Goal: Transaction & Acquisition: Purchase product/service

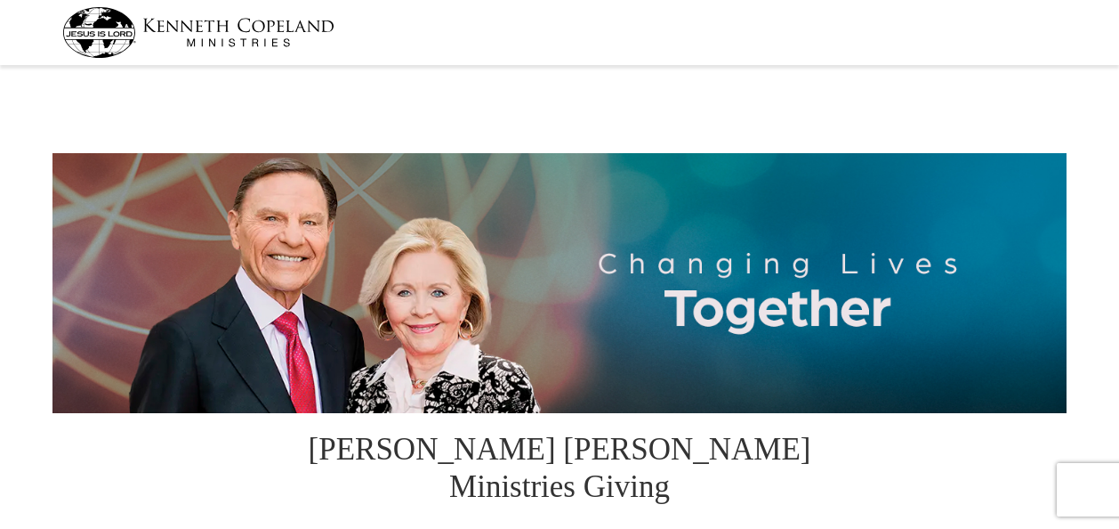
select select "MI"
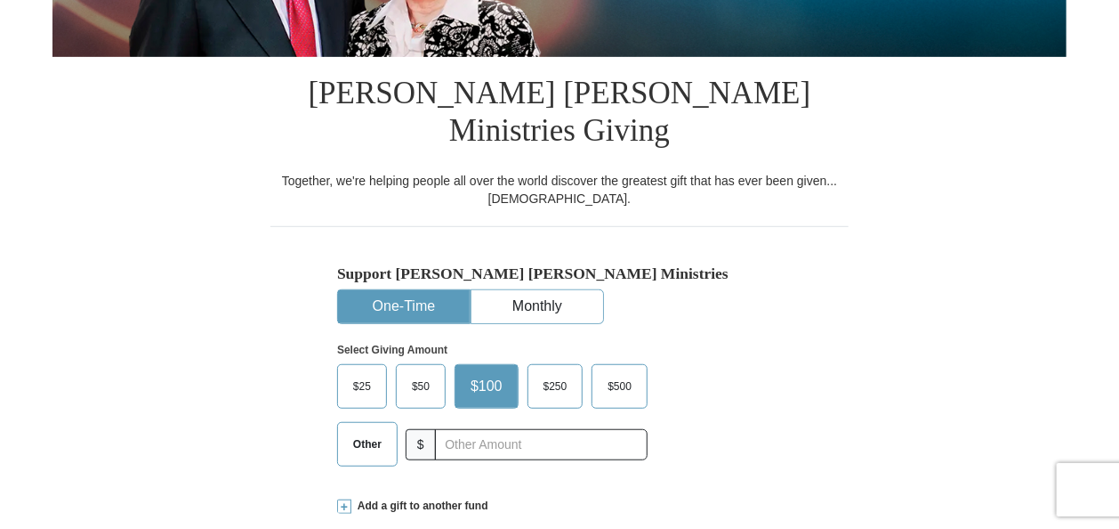
scroll to position [445, 0]
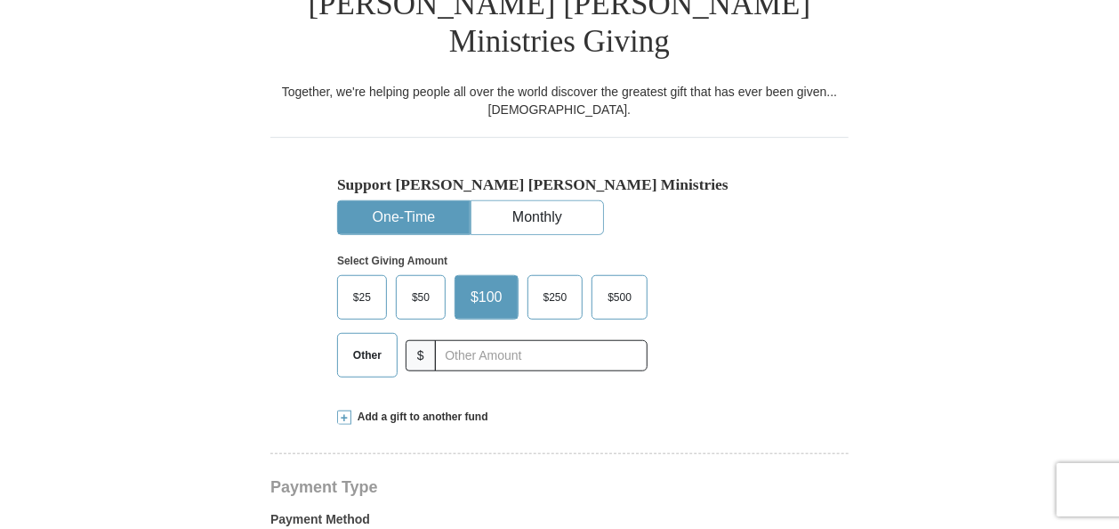
click at [417, 276] on label "$50" at bounding box center [421, 297] width 48 height 43
click at [0, 0] on input "$50" at bounding box center [0, 0] width 0 height 0
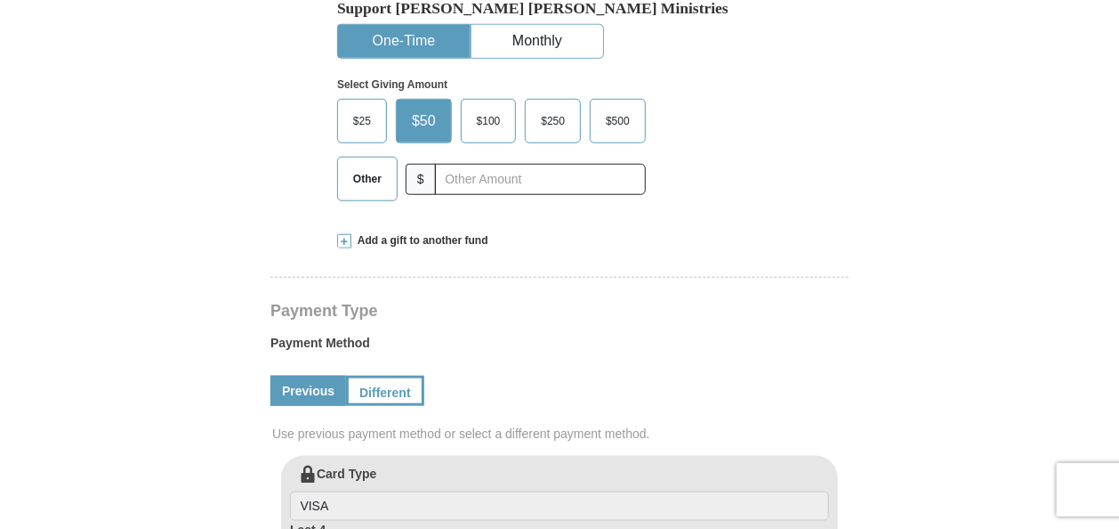
scroll to position [623, 0]
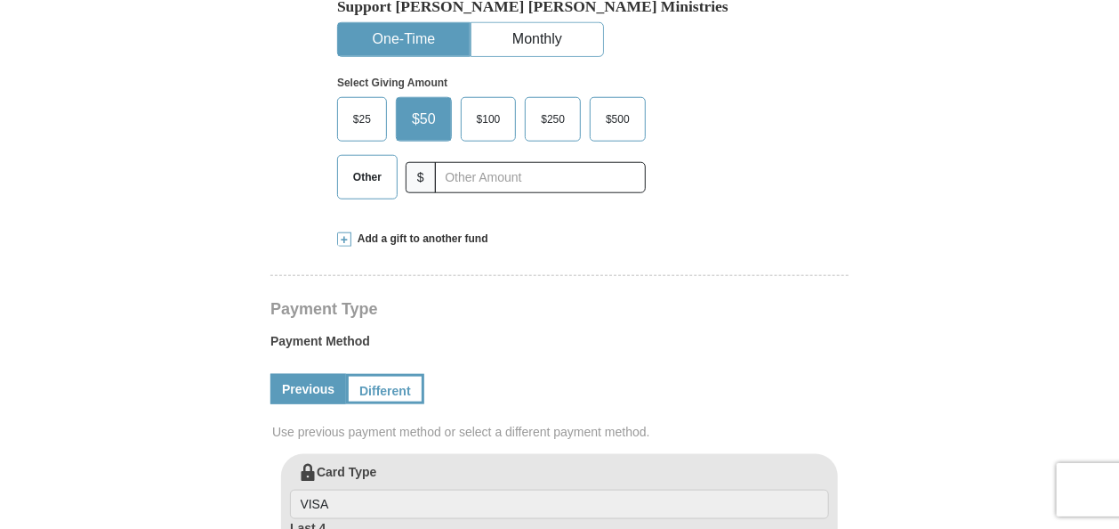
click at [311, 374] on link "Previous" at bounding box center [309, 389] width 76 height 30
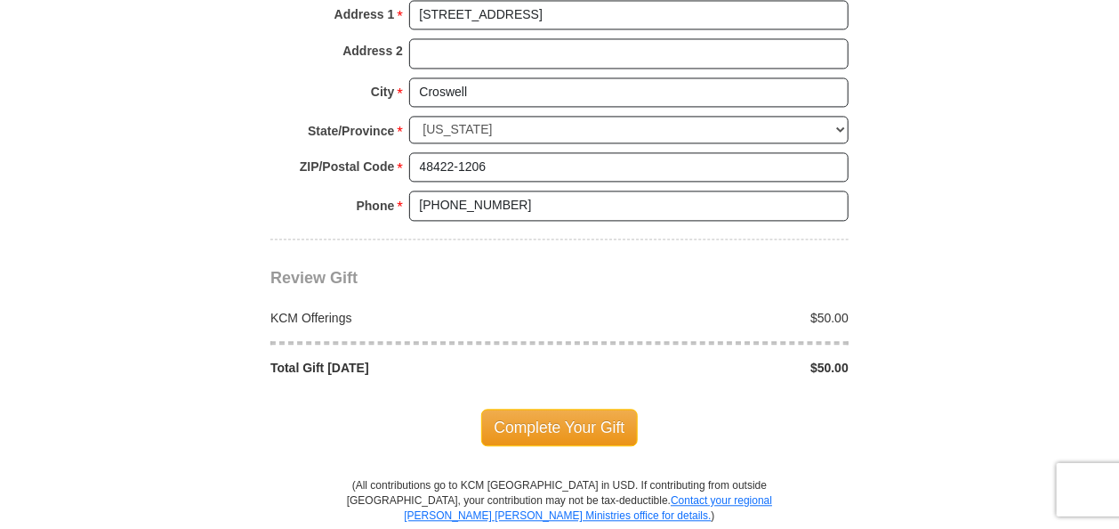
scroll to position [1513, 0]
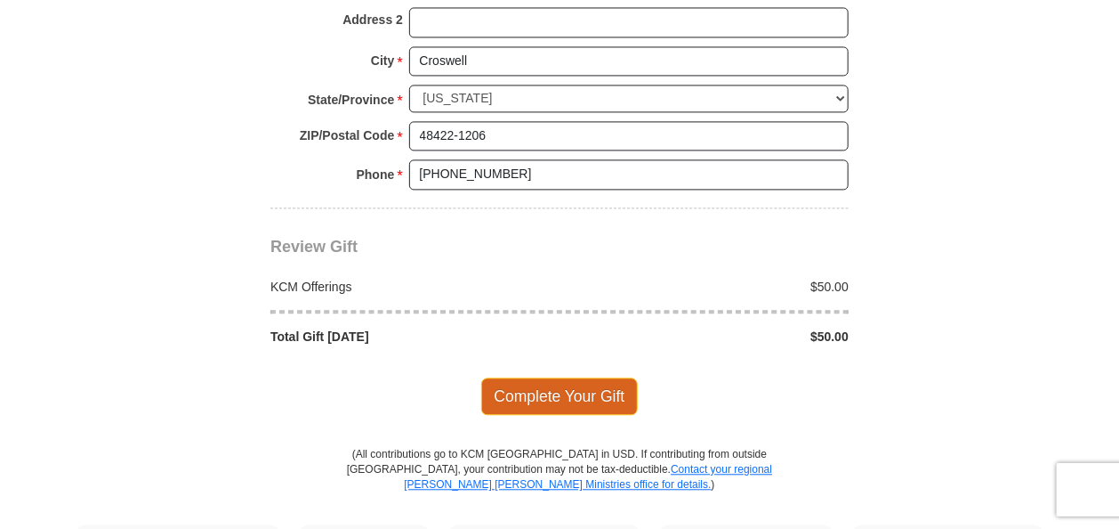
click at [595, 377] on span "Complete Your Gift" at bounding box center [560, 395] width 158 height 37
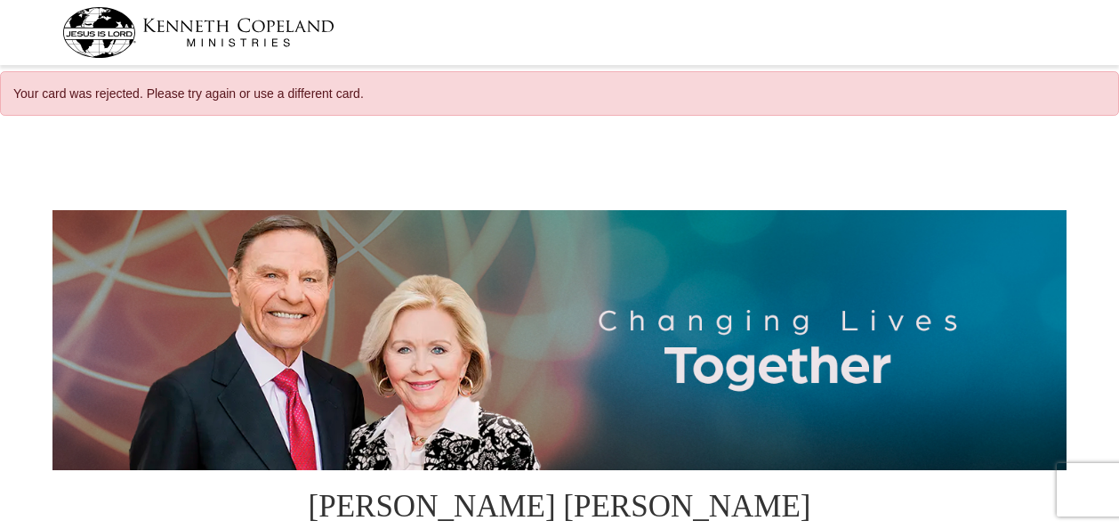
select select "MI"
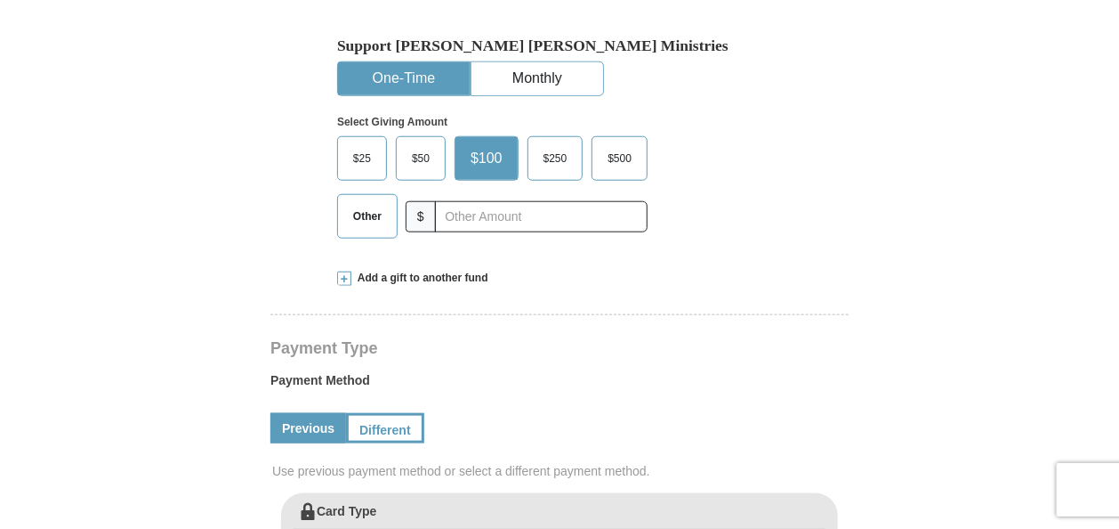
scroll to position [623, 0]
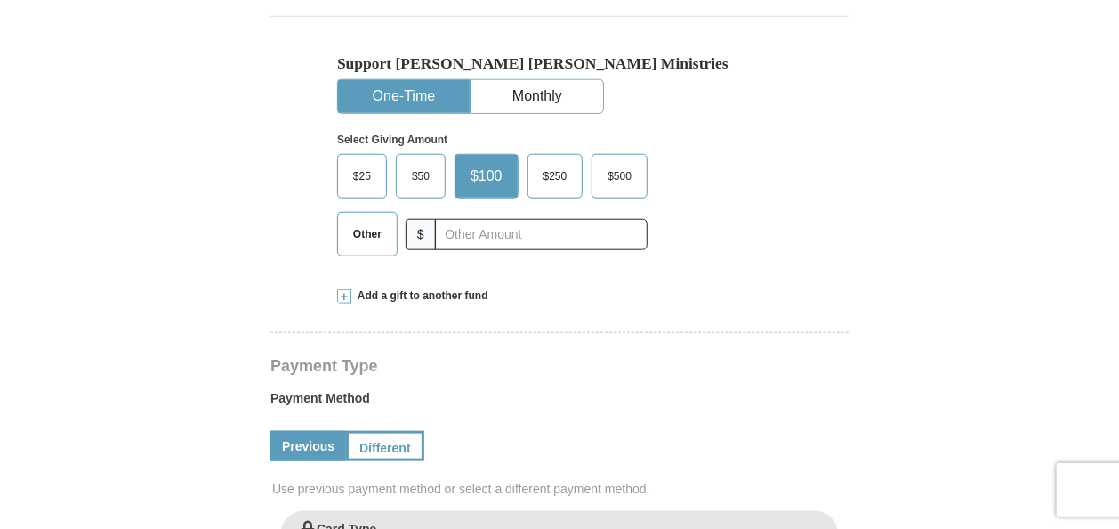
click at [404, 163] on span "$50" at bounding box center [421, 176] width 36 height 27
click at [0, 0] on input "$50" at bounding box center [0, 0] width 0 height 0
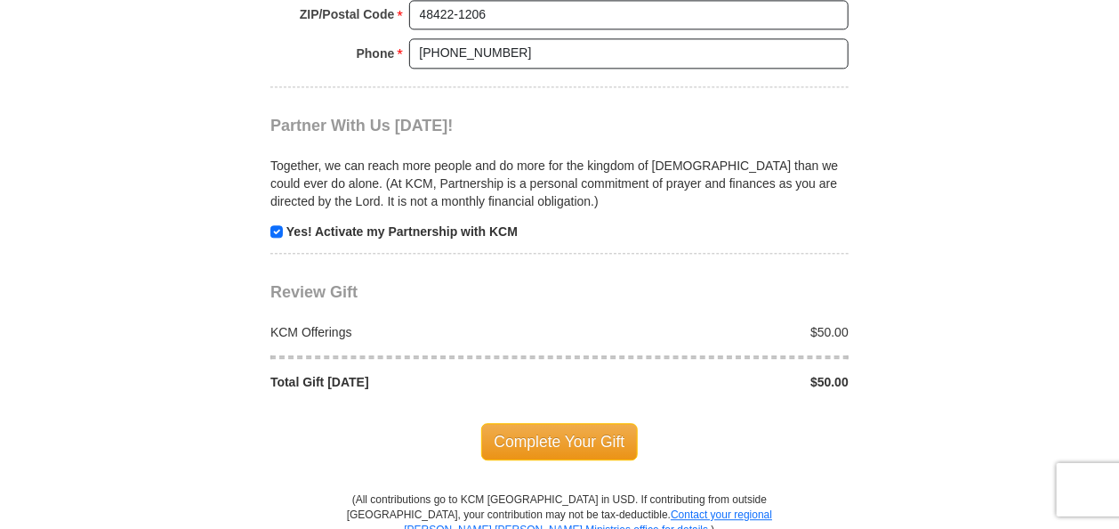
scroll to position [1780, 0]
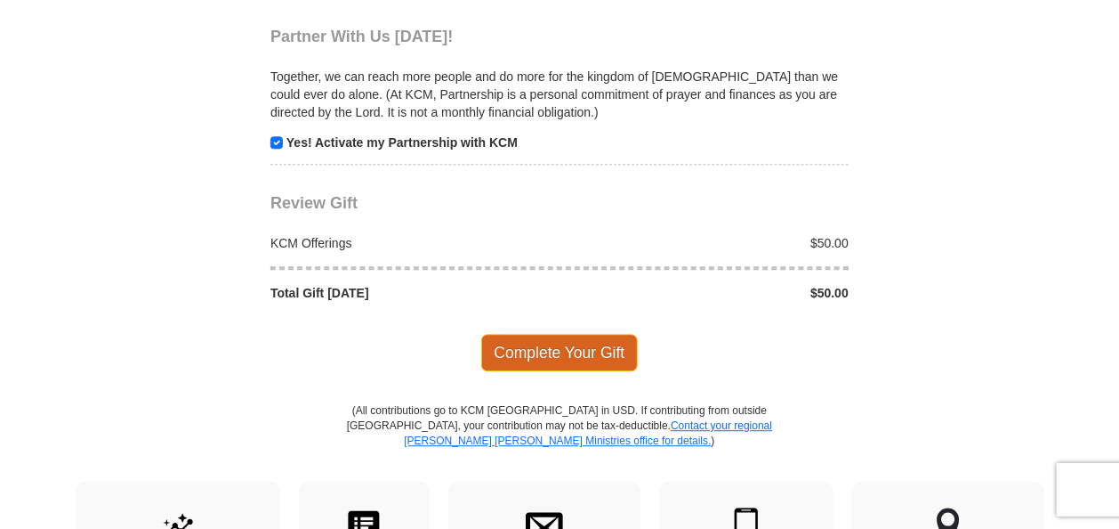
click at [545, 334] on span "Complete Your Gift" at bounding box center [560, 352] width 158 height 37
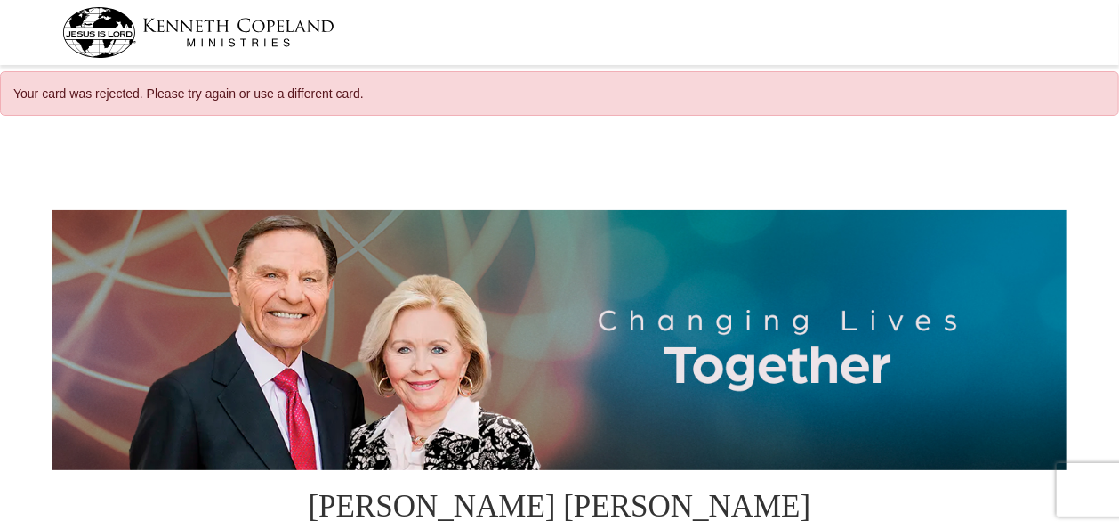
select select "MI"
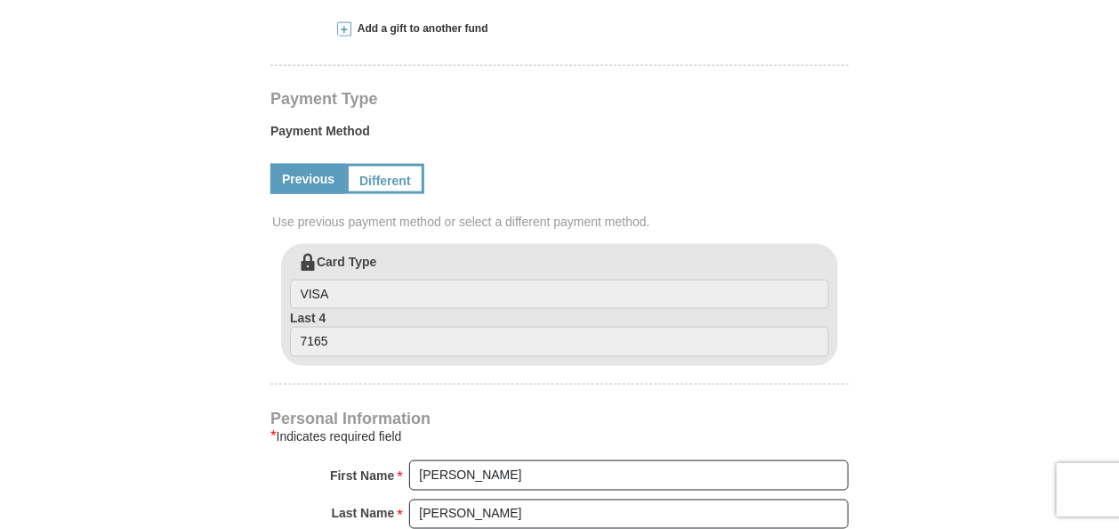
scroll to position [801, 0]
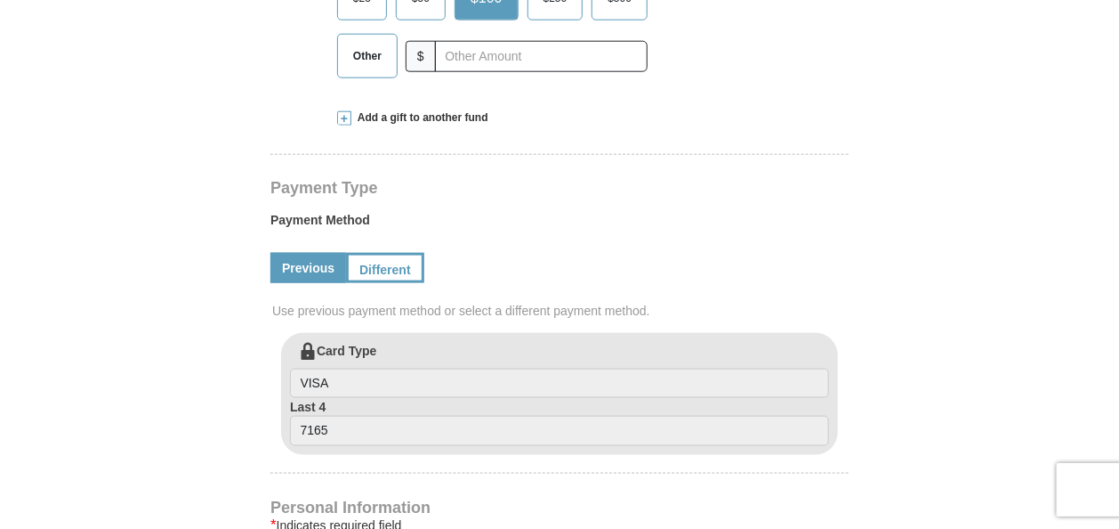
click at [306, 253] on link "Previous" at bounding box center [309, 268] width 76 height 30
click at [376, 253] on link "Different" at bounding box center [383, 268] width 75 height 30
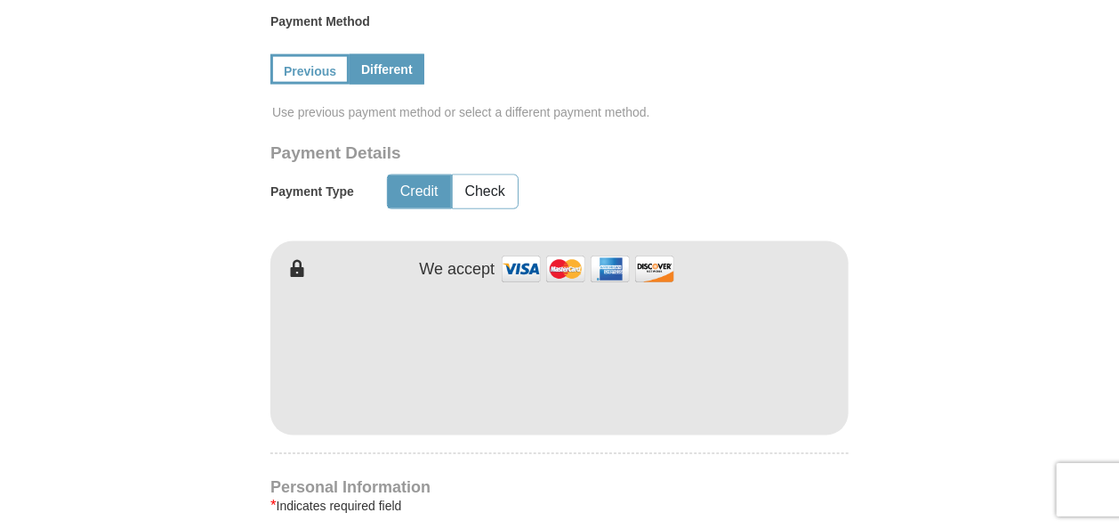
scroll to position [979, 0]
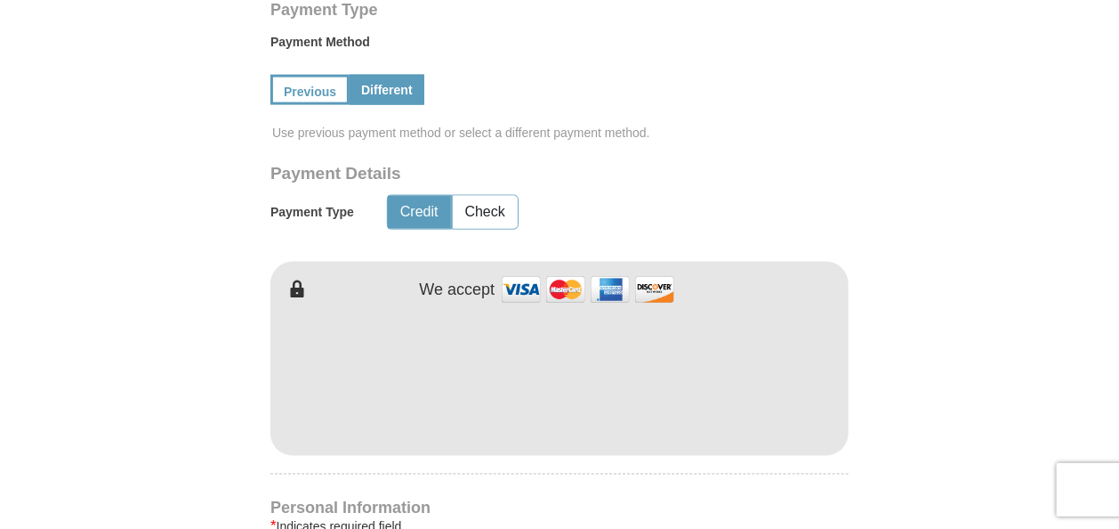
click at [392, 196] on button "Credit" at bounding box center [419, 212] width 63 height 33
click at [332, 205] on h5 "Payment Type" at bounding box center [313, 212] width 84 height 15
click at [324, 205] on h5 "Payment Type" at bounding box center [313, 212] width 84 height 15
click at [303, 75] on link "Previous" at bounding box center [309, 90] width 76 height 30
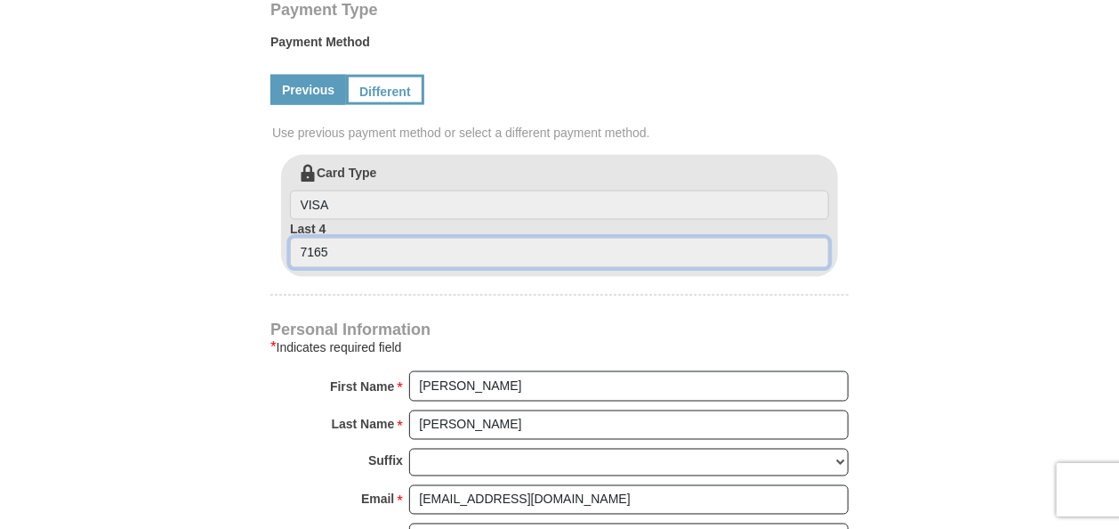
click at [343, 238] on input "7165" at bounding box center [559, 253] width 539 height 30
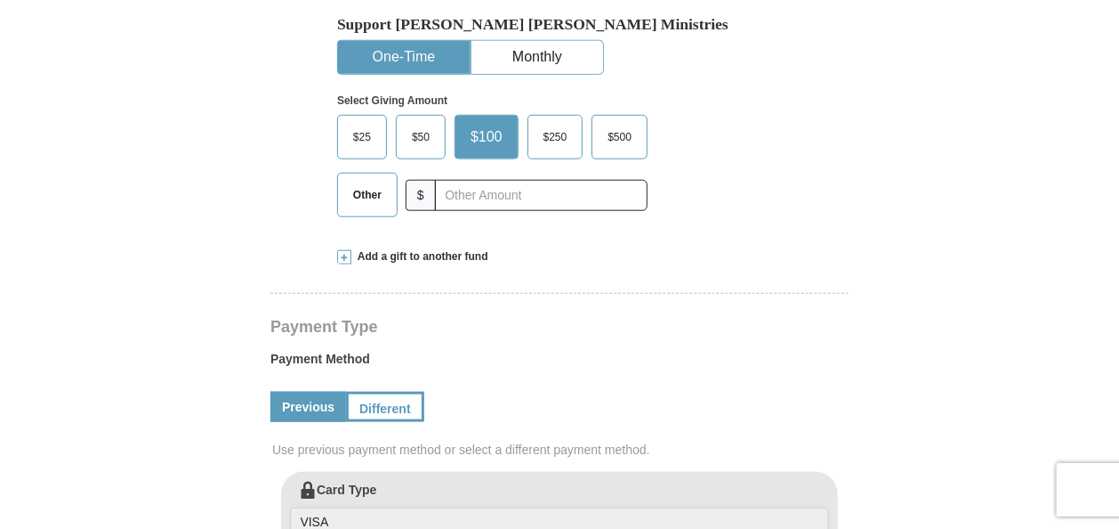
scroll to position [623, 0]
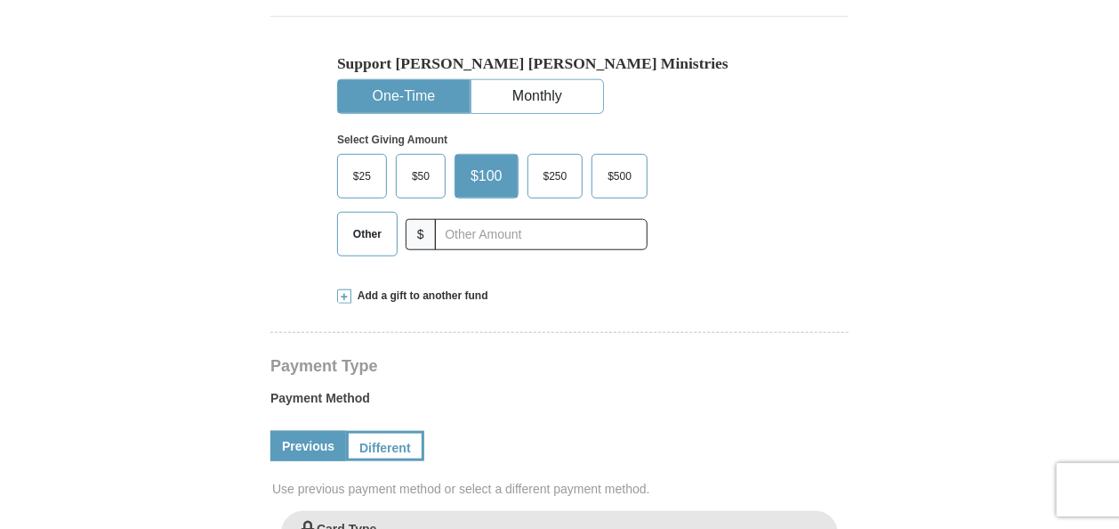
click at [402, 155] on label "$50" at bounding box center [421, 176] width 48 height 43
click at [0, 0] on input "$50" at bounding box center [0, 0] width 0 height 0
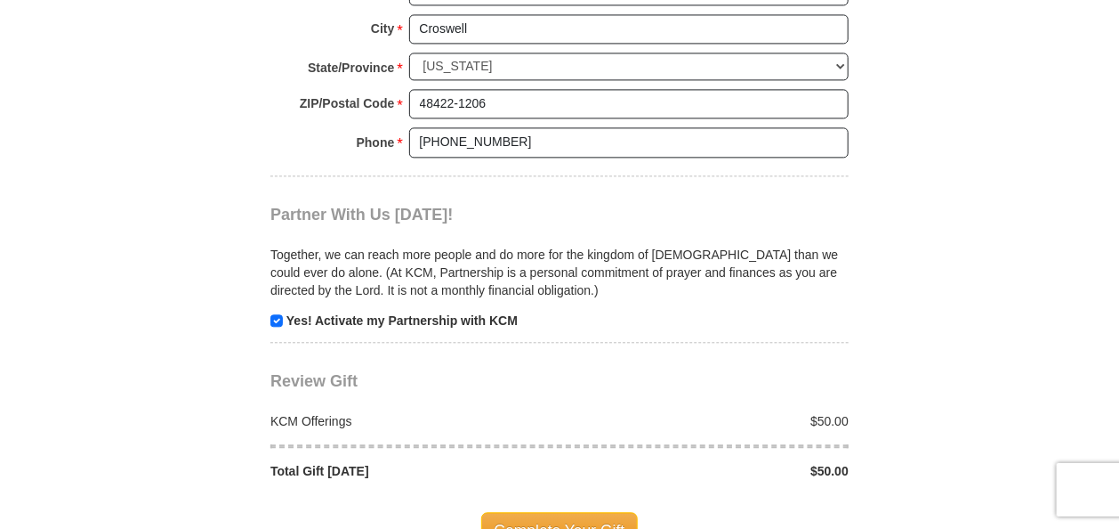
scroll to position [1691, 0]
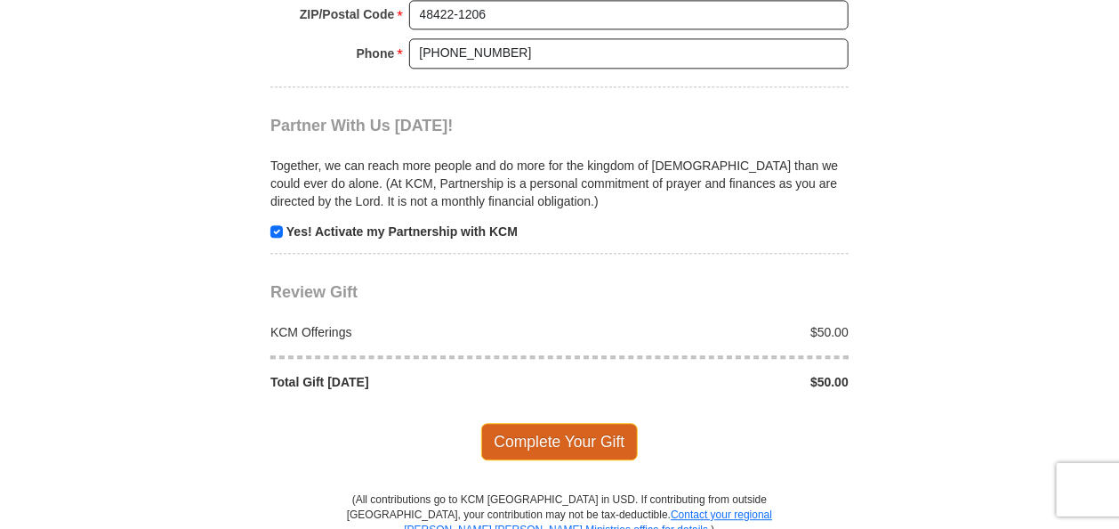
click at [553, 423] on span "Complete Your Gift" at bounding box center [560, 441] width 158 height 37
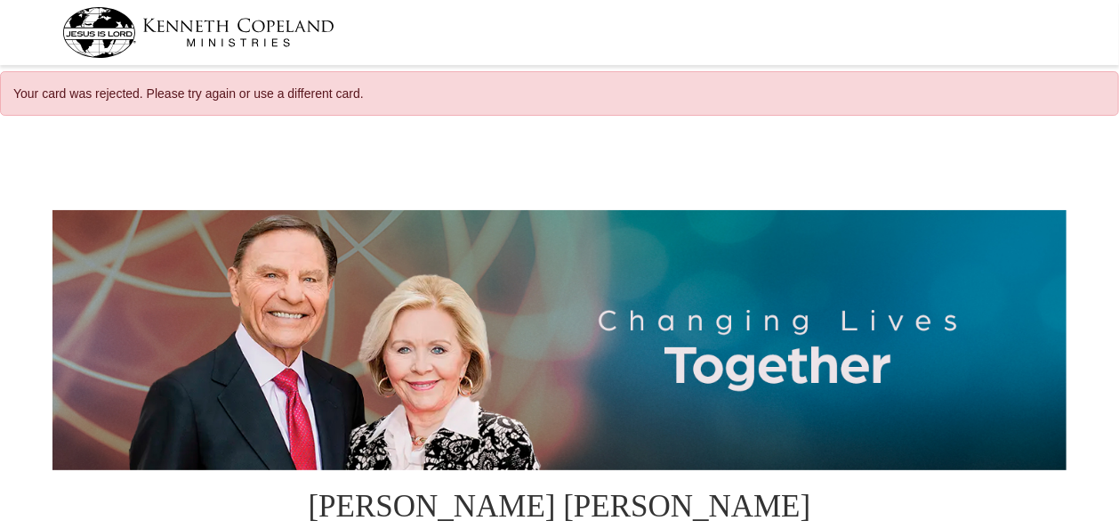
select select "MI"
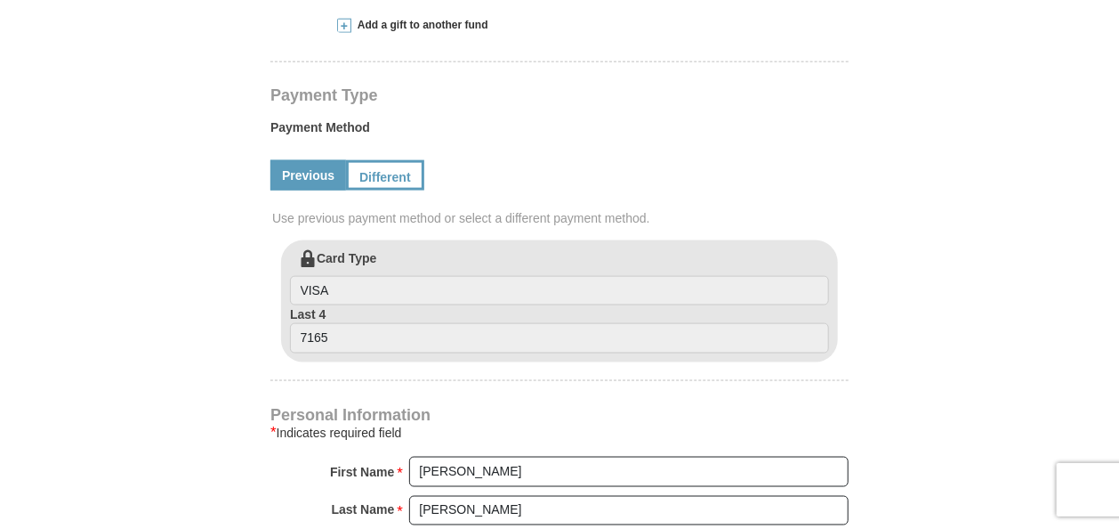
scroll to position [890, 0]
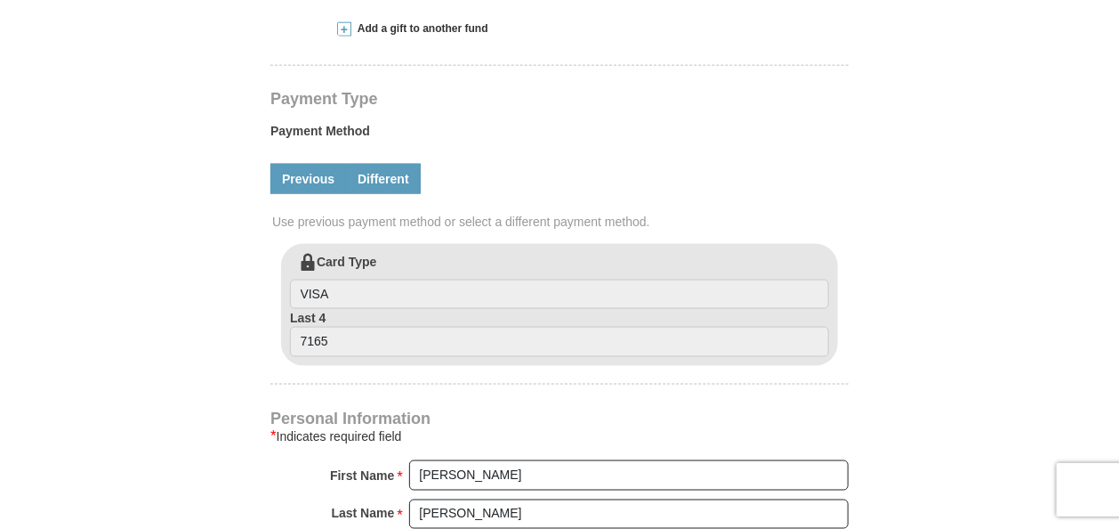
click at [374, 164] on link "Different" at bounding box center [383, 179] width 75 height 30
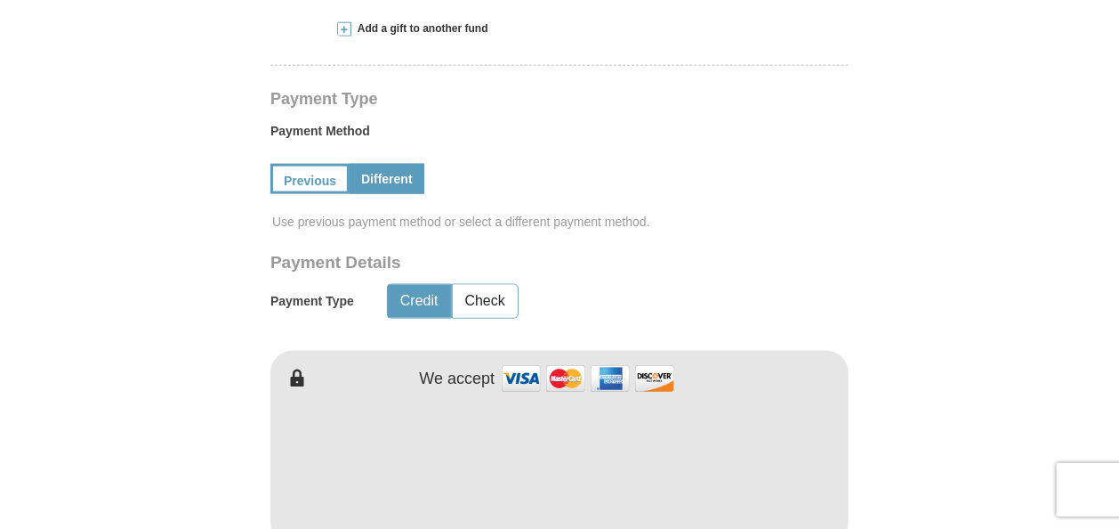
click at [413, 164] on link "Different" at bounding box center [387, 179] width 75 height 30
click at [399, 164] on link "Different" at bounding box center [387, 179] width 75 height 30
drag, startPoint x: 396, startPoint y: 217, endPoint x: 558, endPoint y: 210, distance: 162.1
click at [395, 285] on button "Credit" at bounding box center [419, 301] width 63 height 33
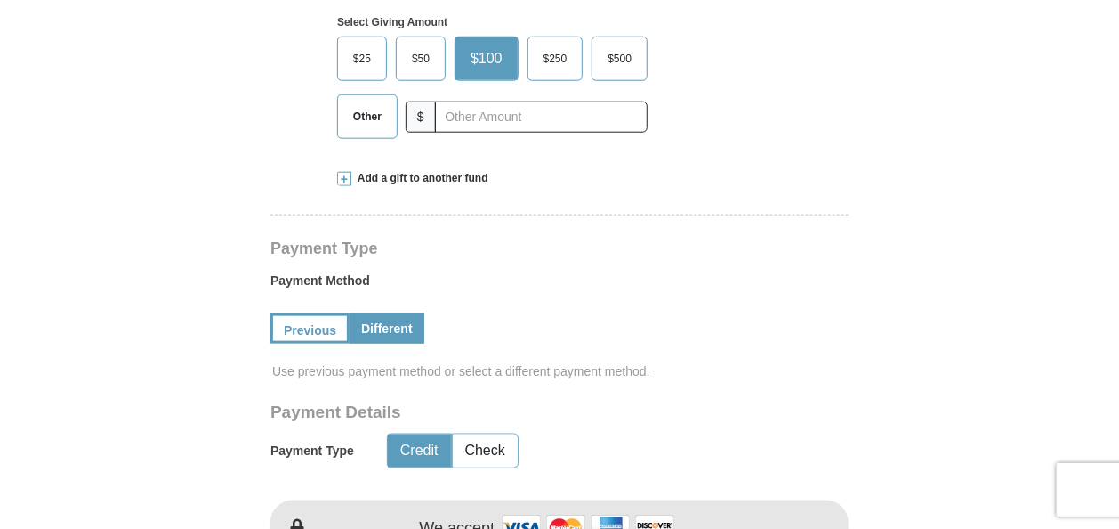
scroll to position [712, 0]
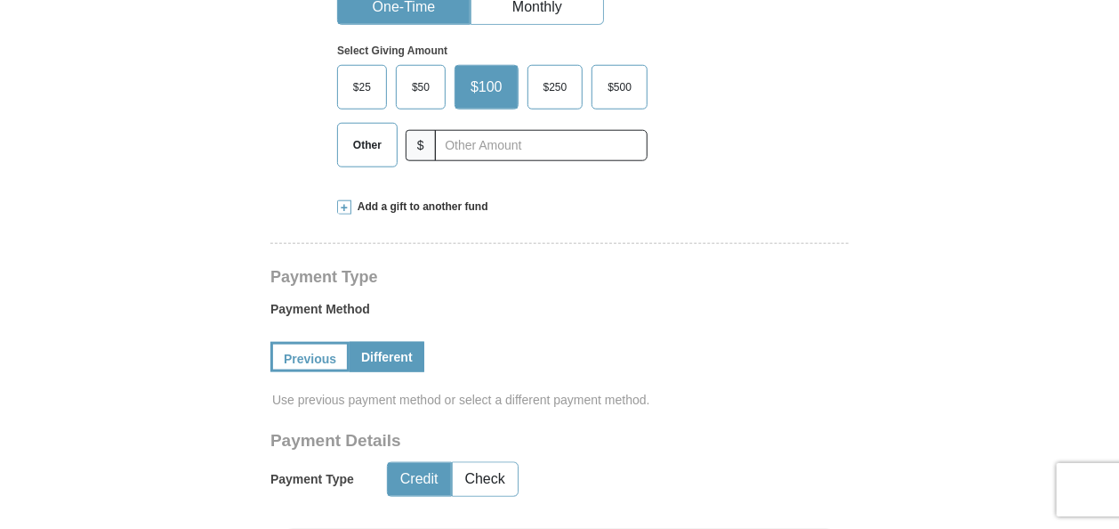
click at [415, 74] on span "$50" at bounding box center [421, 87] width 36 height 27
click at [0, 0] on input "$50" at bounding box center [0, 0] width 0 height 0
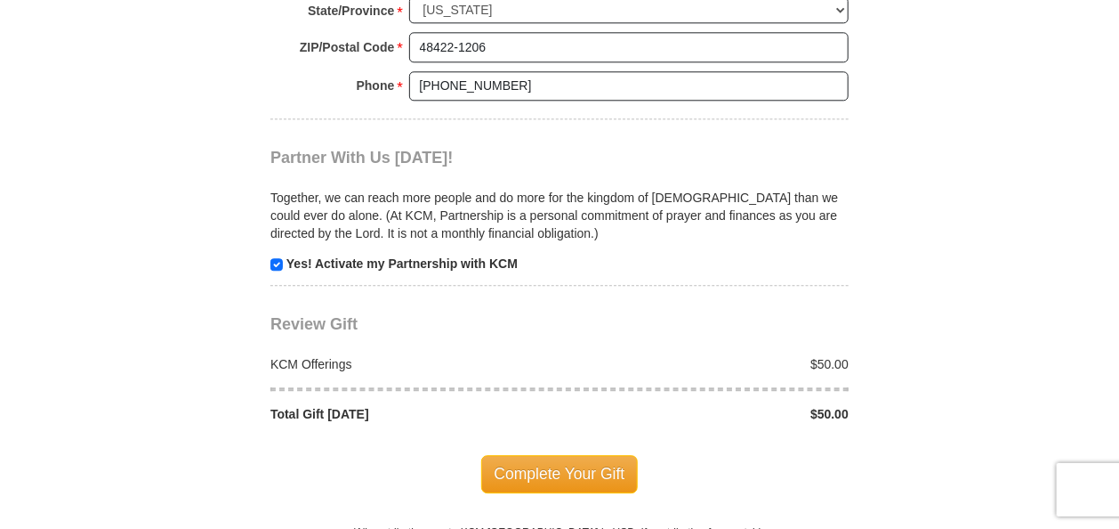
scroll to position [1869, 0]
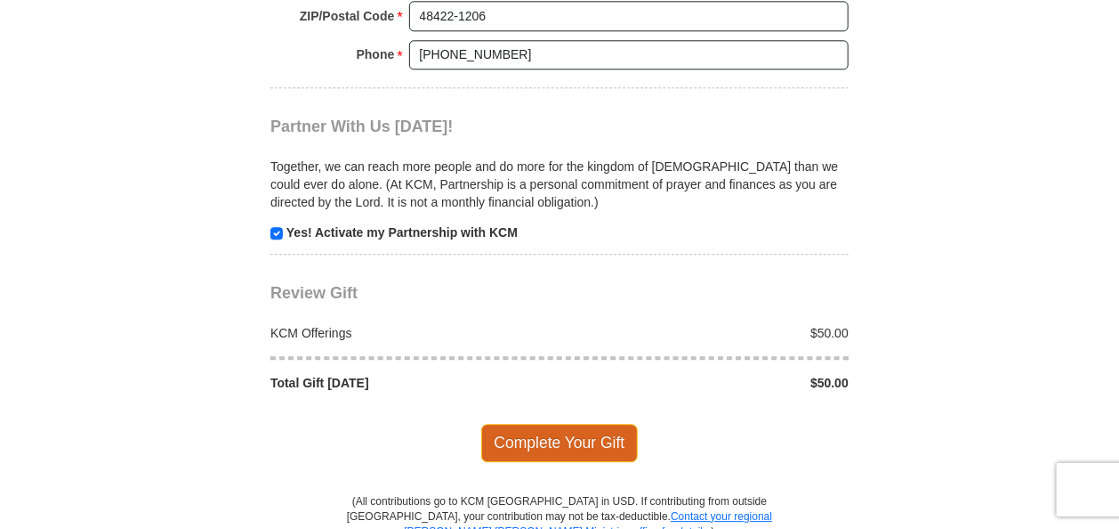
click at [576, 424] on span "Complete Your Gift" at bounding box center [560, 442] width 158 height 37
